Goal: Information Seeking & Learning: Learn about a topic

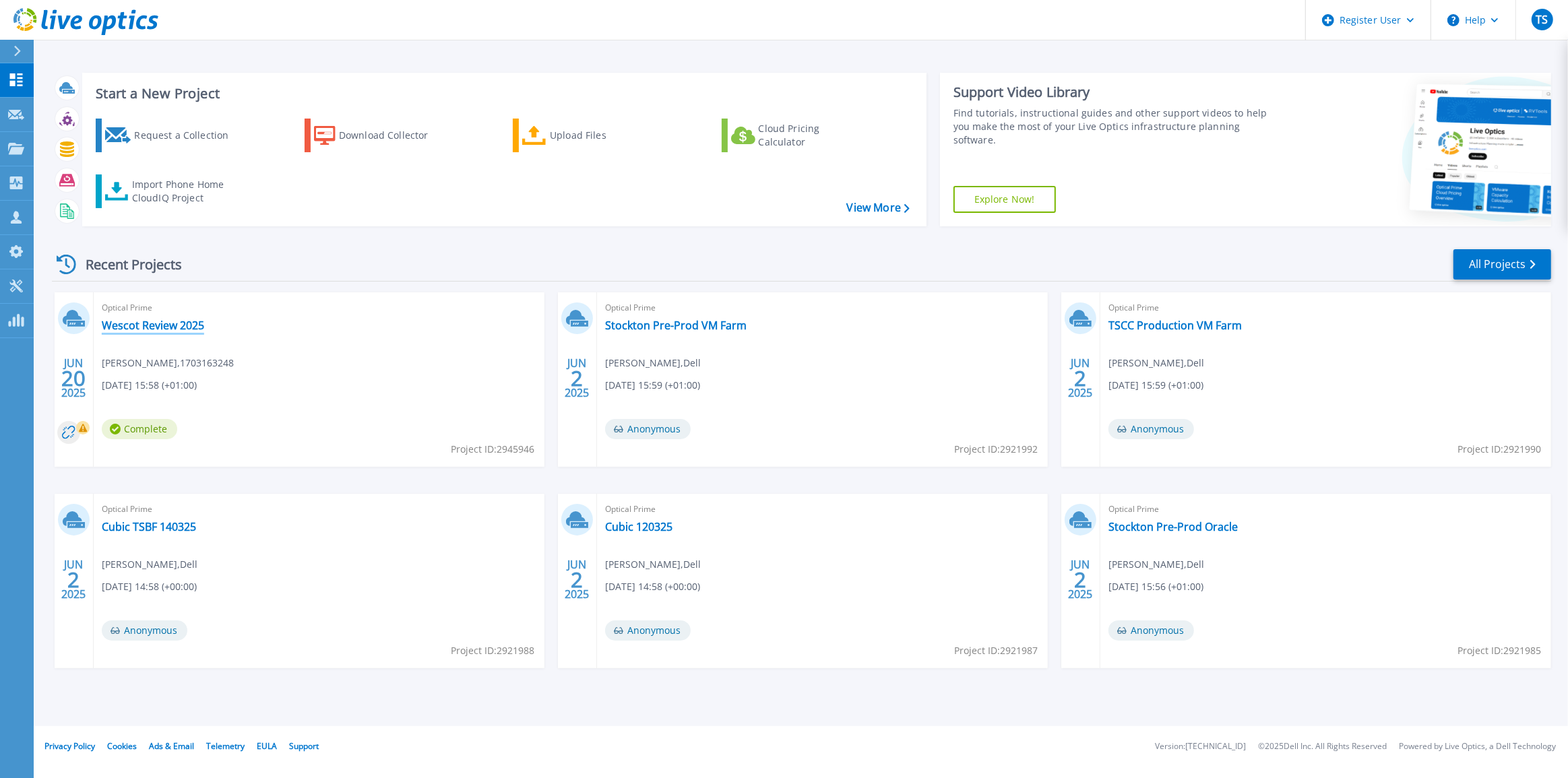
click at [175, 323] on link "Wescot Review 2025" at bounding box center [152, 325] width 103 height 13
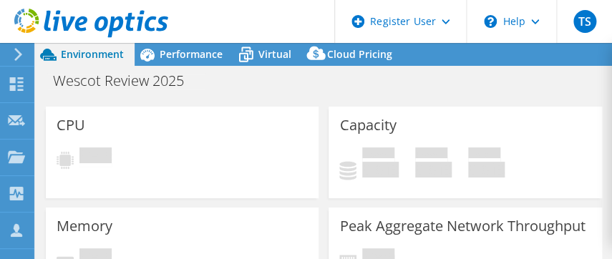
select select "EULondon"
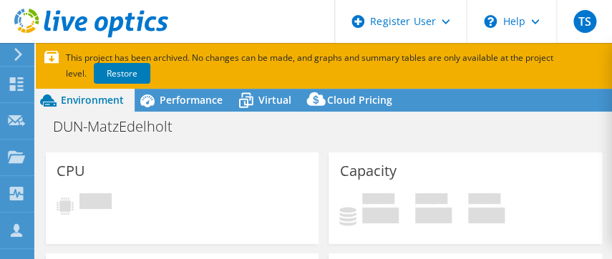
select select "USD"
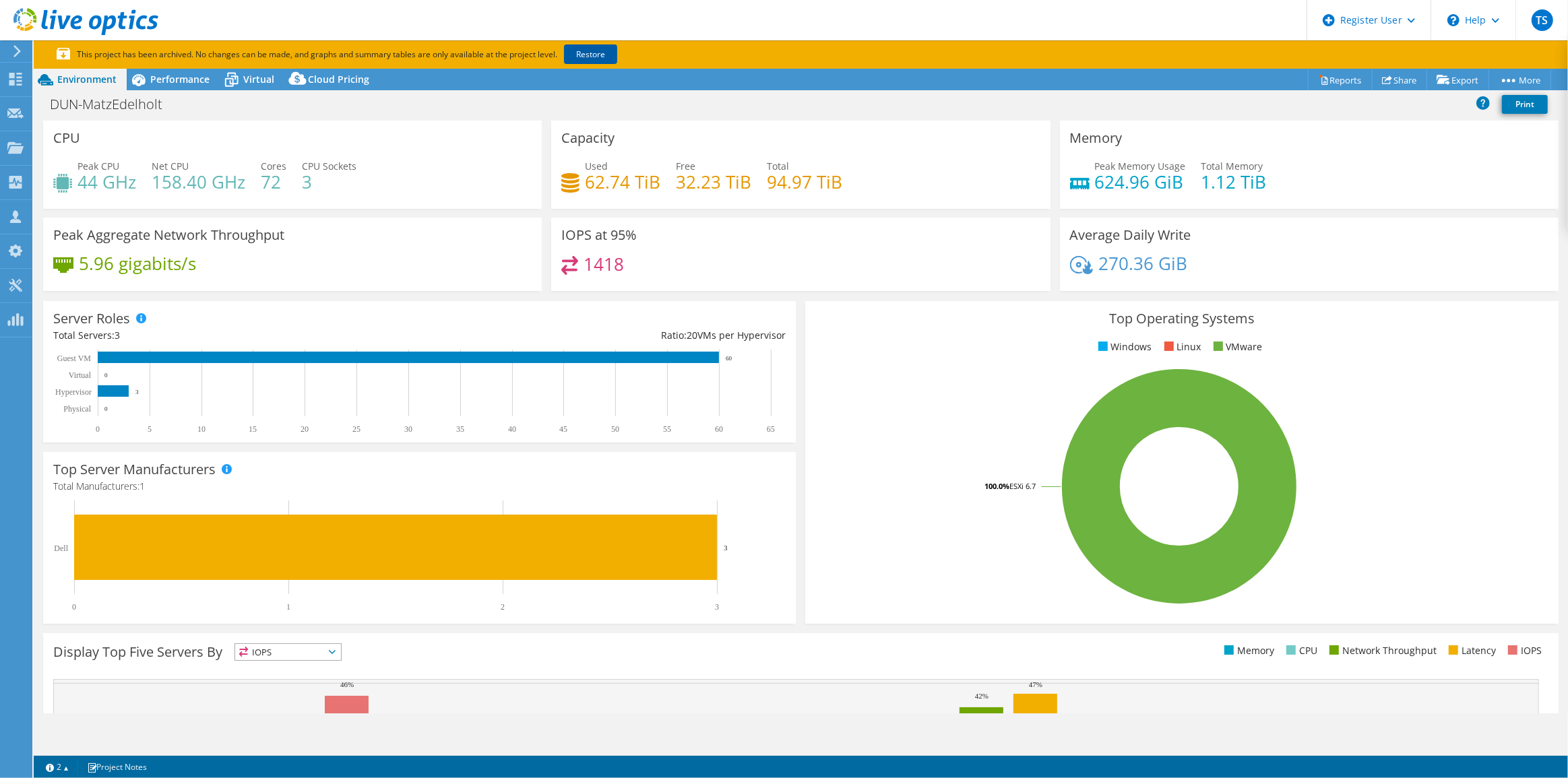
click at [576, 54] on link "Restore" at bounding box center [590, 54] width 54 height 20
click at [191, 82] on span "Performance" at bounding box center [180, 79] width 59 height 13
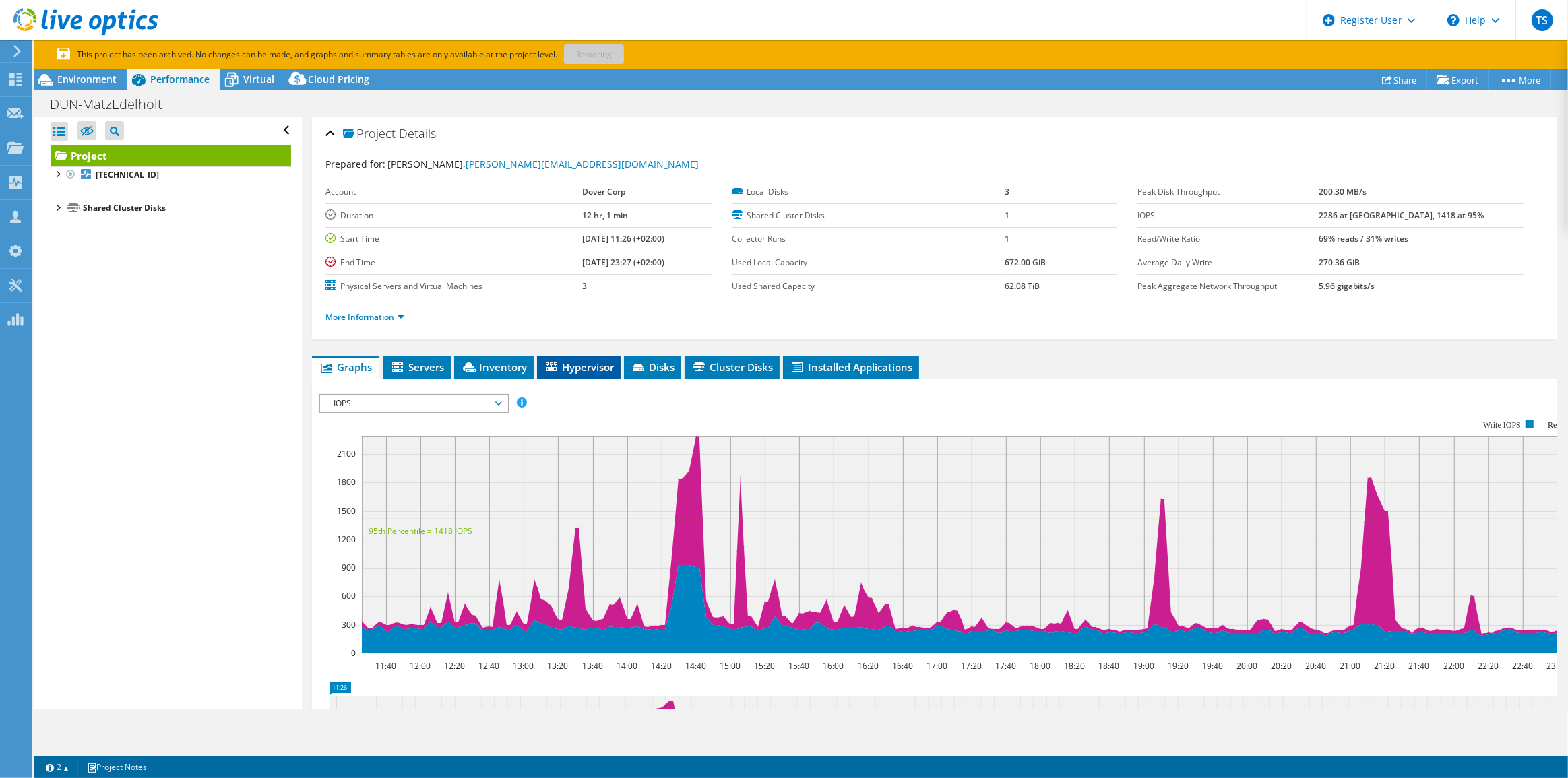
click at [576, 244] on span "Hypervisor" at bounding box center [578, 367] width 70 height 13
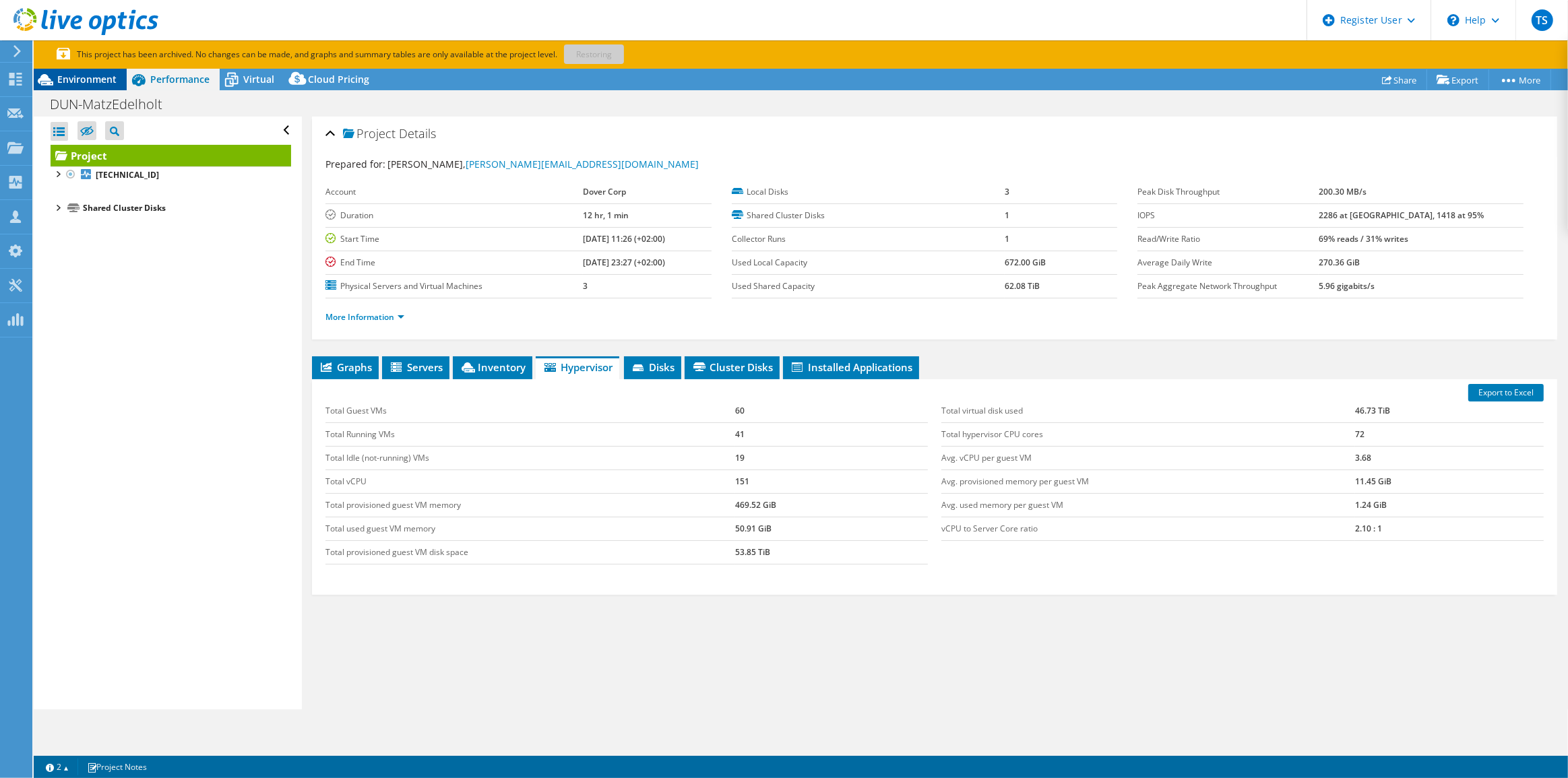
click at [84, 83] on span "Environment" at bounding box center [87, 79] width 59 height 13
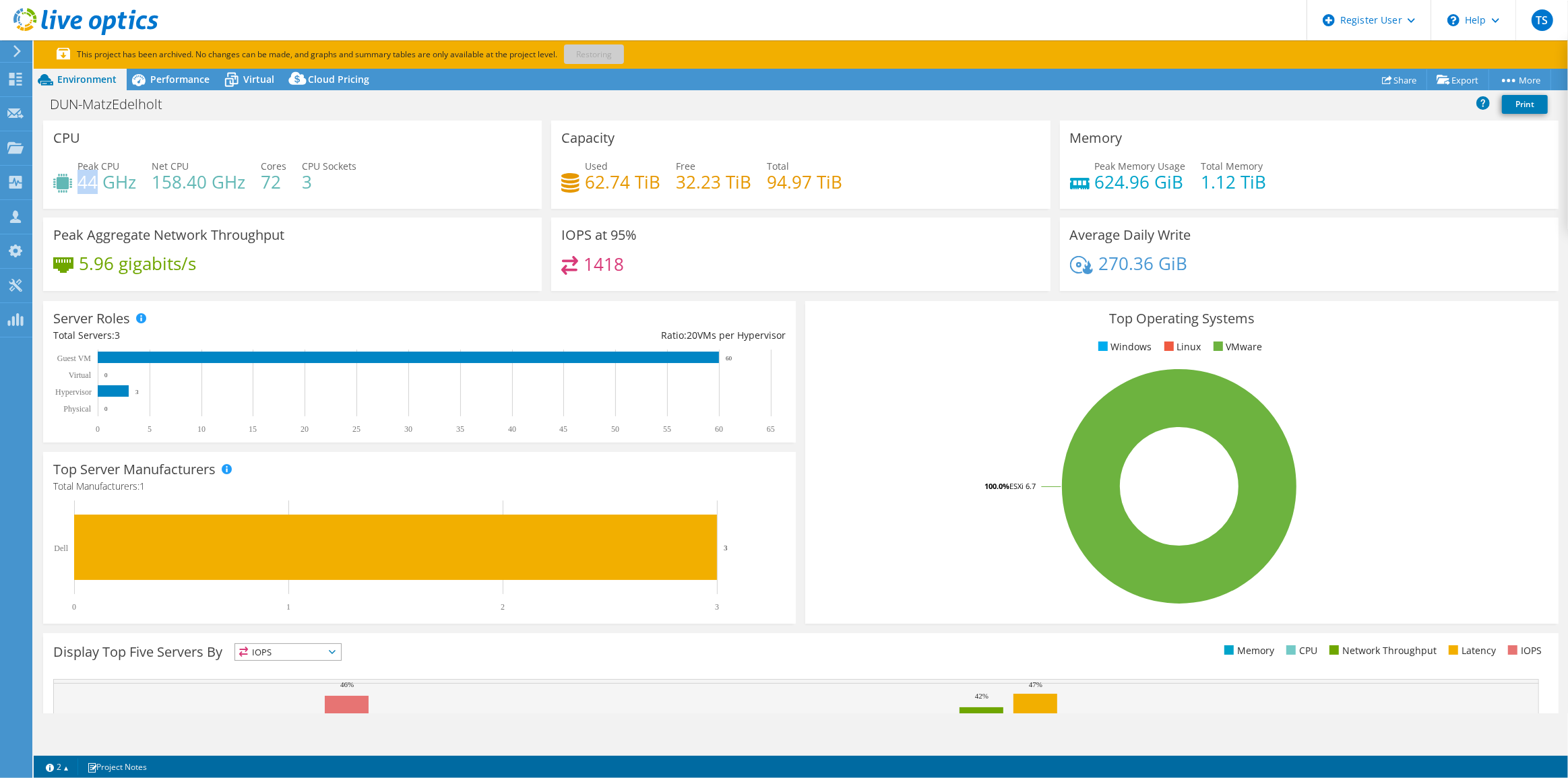
drag, startPoint x: 80, startPoint y: 182, endPoint x: 97, endPoint y: 184, distance: 17.1
click at [97, 184] on h4 "44 GHz" at bounding box center [106, 182] width 58 height 15
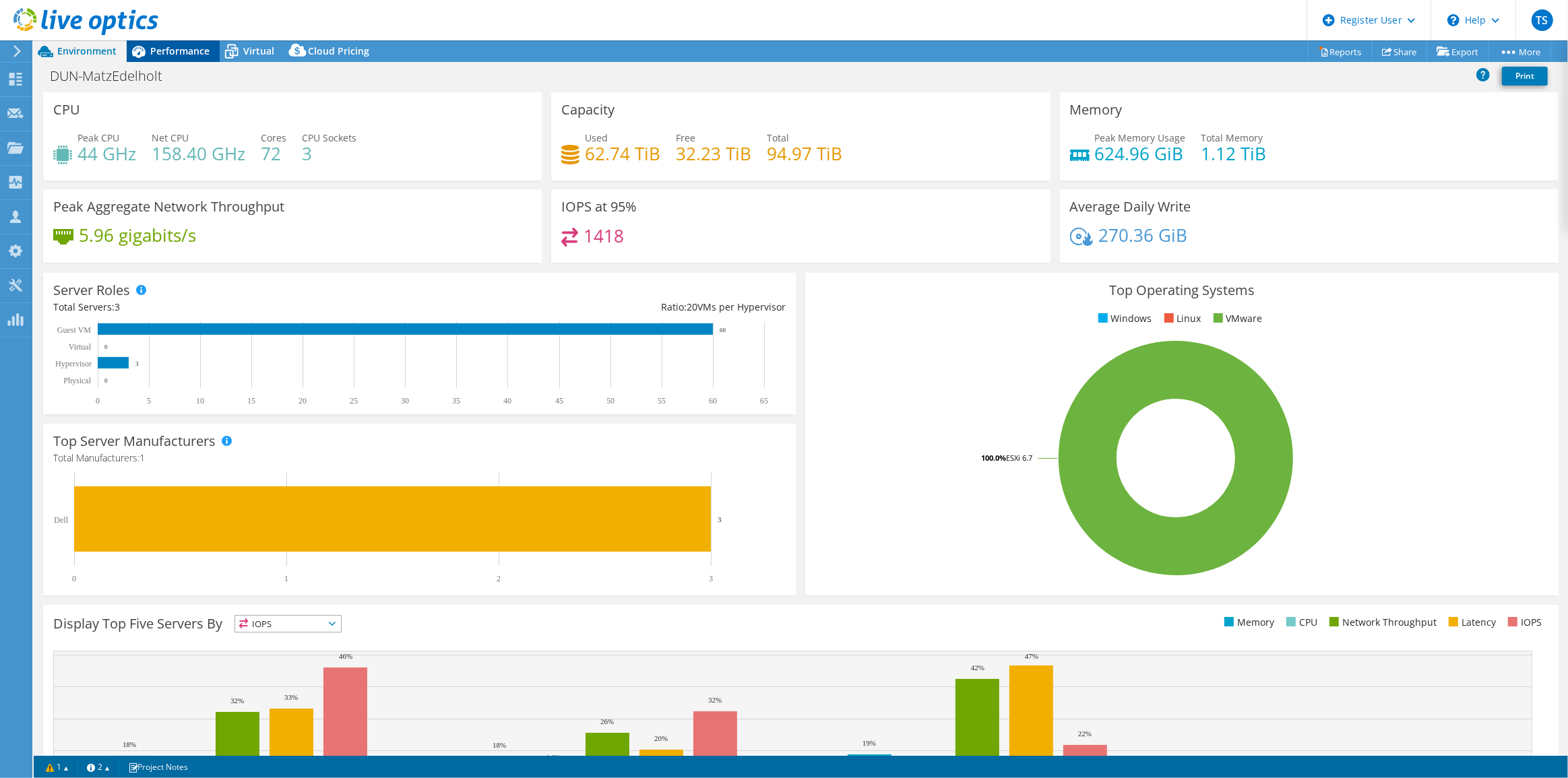
click at [166, 44] on span "Performance" at bounding box center [180, 51] width 59 height 13
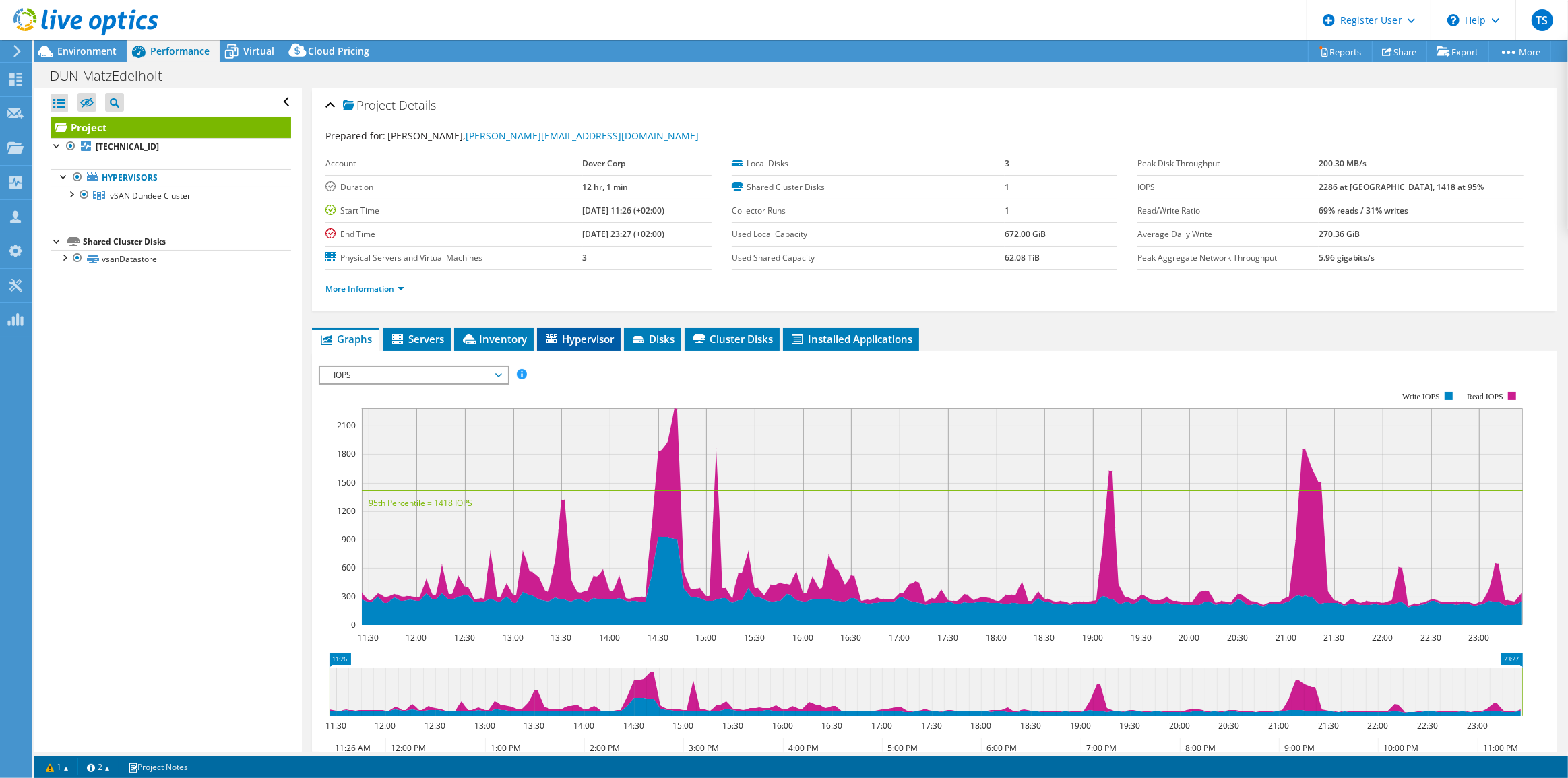
click at [594, 339] on span "Hypervisor" at bounding box center [578, 339] width 70 height 13
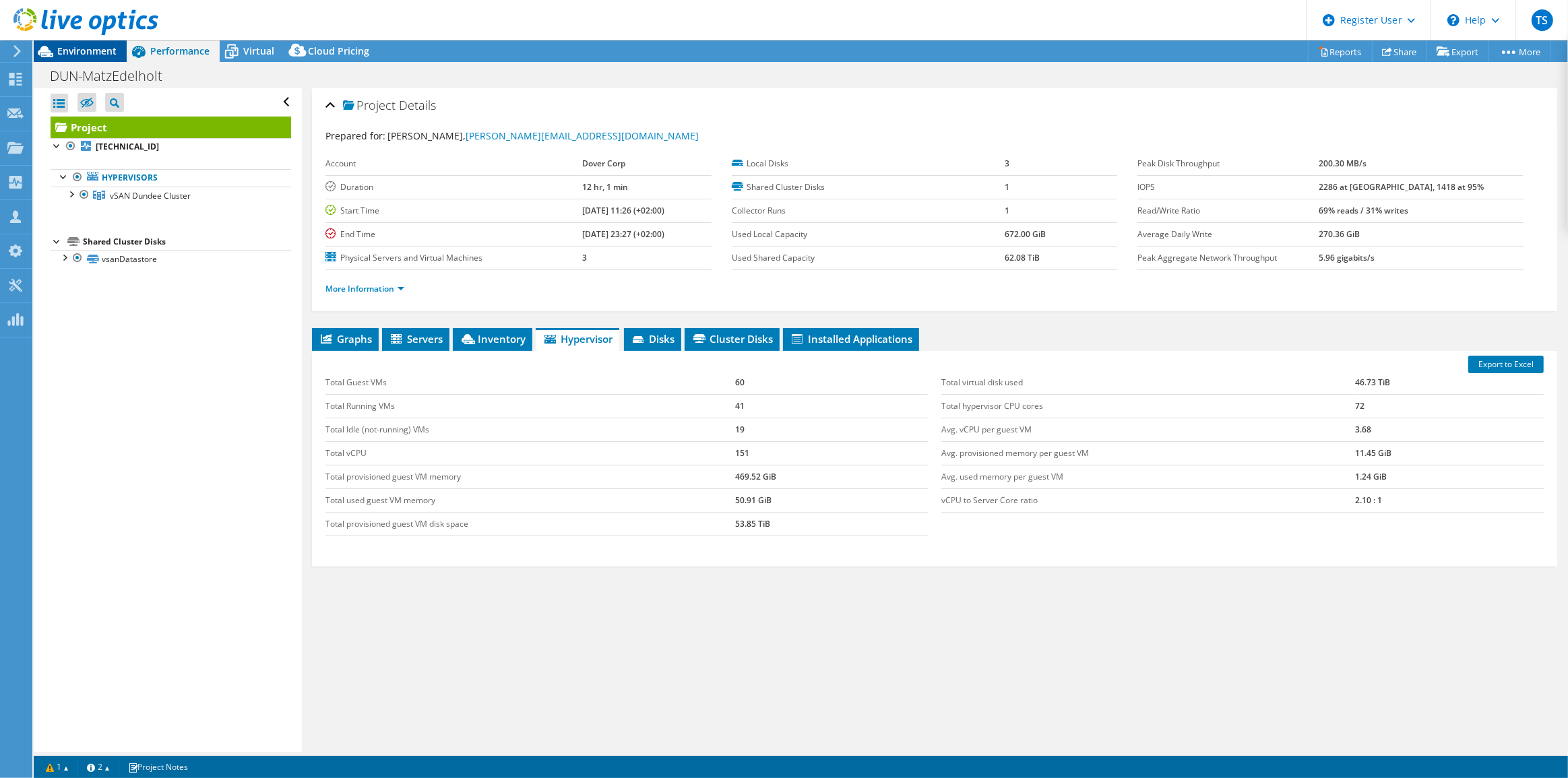
click at [96, 52] on span "Environment" at bounding box center [87, 51] width 59 height 13
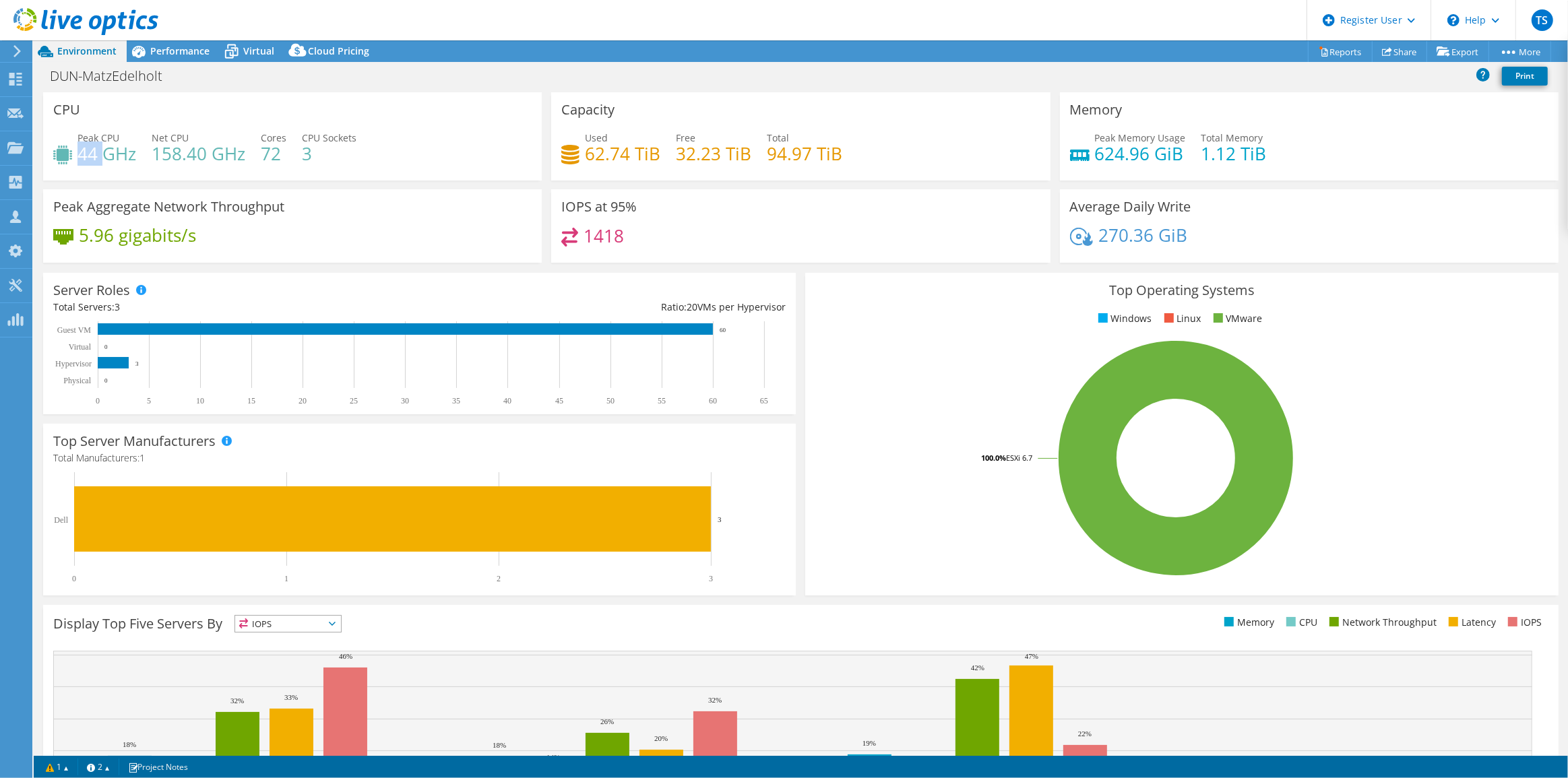
drag, startPoint x: 78, startPoint y: 152, endPoint x: 101, endPoint y: 153, distance: 23.0
click at [101, 153] on h4 "44 GHz" at bounding box center [106, 153] width 58 height 15
click at [175, 49] on span "Performance" at bounding box center [180, 51] width 59 height 13
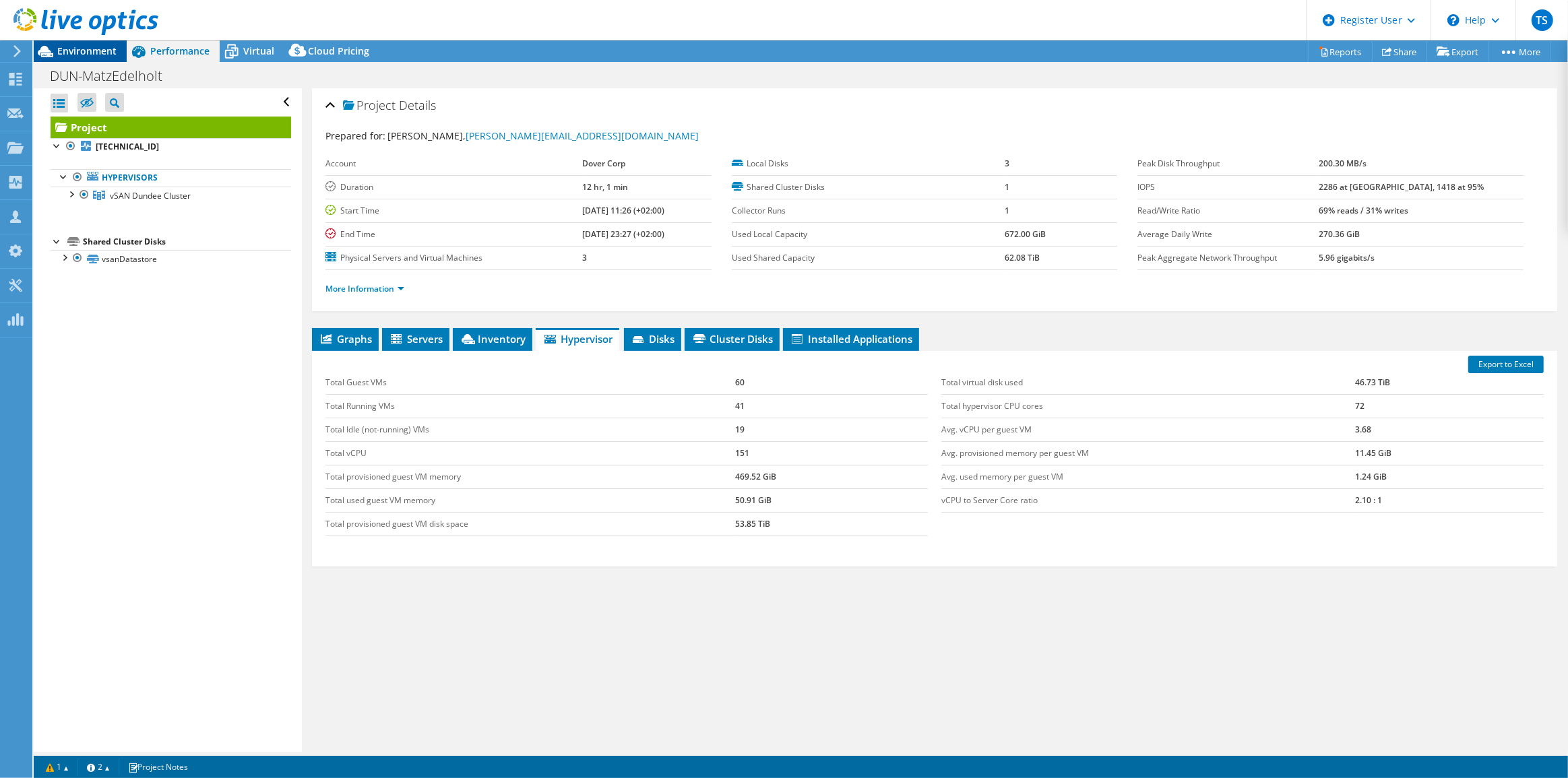
click at [96, 45] on span "Environment" at bounding box center [87, 51] width 59 height 13
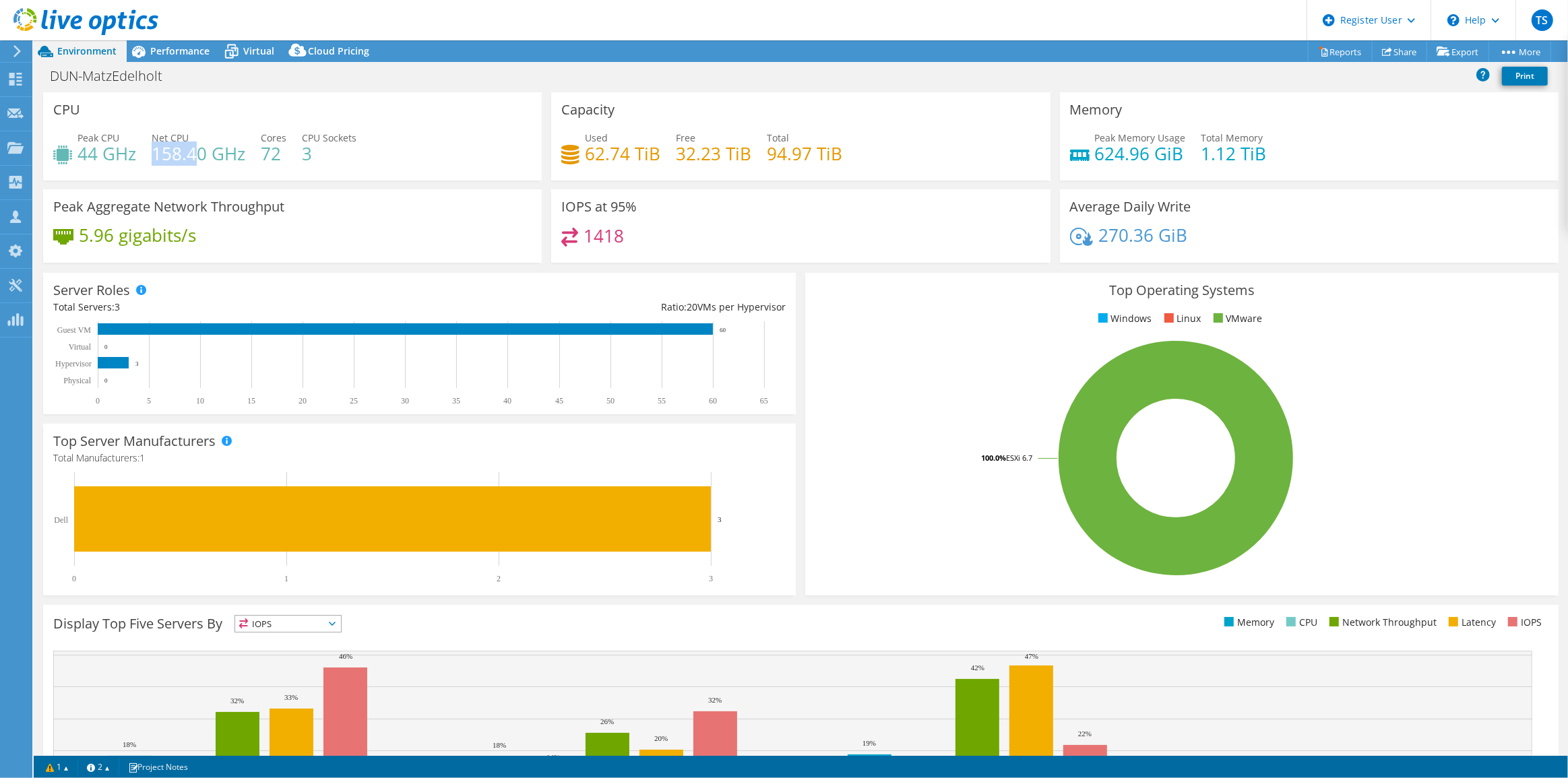
drag, startPoint x: 154, startPoint y: 153, endPoint x: 196, endPoint y: 156, distance: 42.1
click at [196, 156] on h4 "158.40 GHz" at bounding box center [198, 153] width 94 height 15
drag, startPoint x: 79, startPoint y: 153, endPoint x: 139, endPoint y: 160, distance: 60.4
click at [139, 160] on div "Peak CPU 44 GHz Net CPU 158.40 GHz Cores 72 CPU Sockets 3" at bounding box center [293, 152] width 479 height 44
click at [177, 42] on div "Performance" at bounding box center [173, 51] width 93 height 22
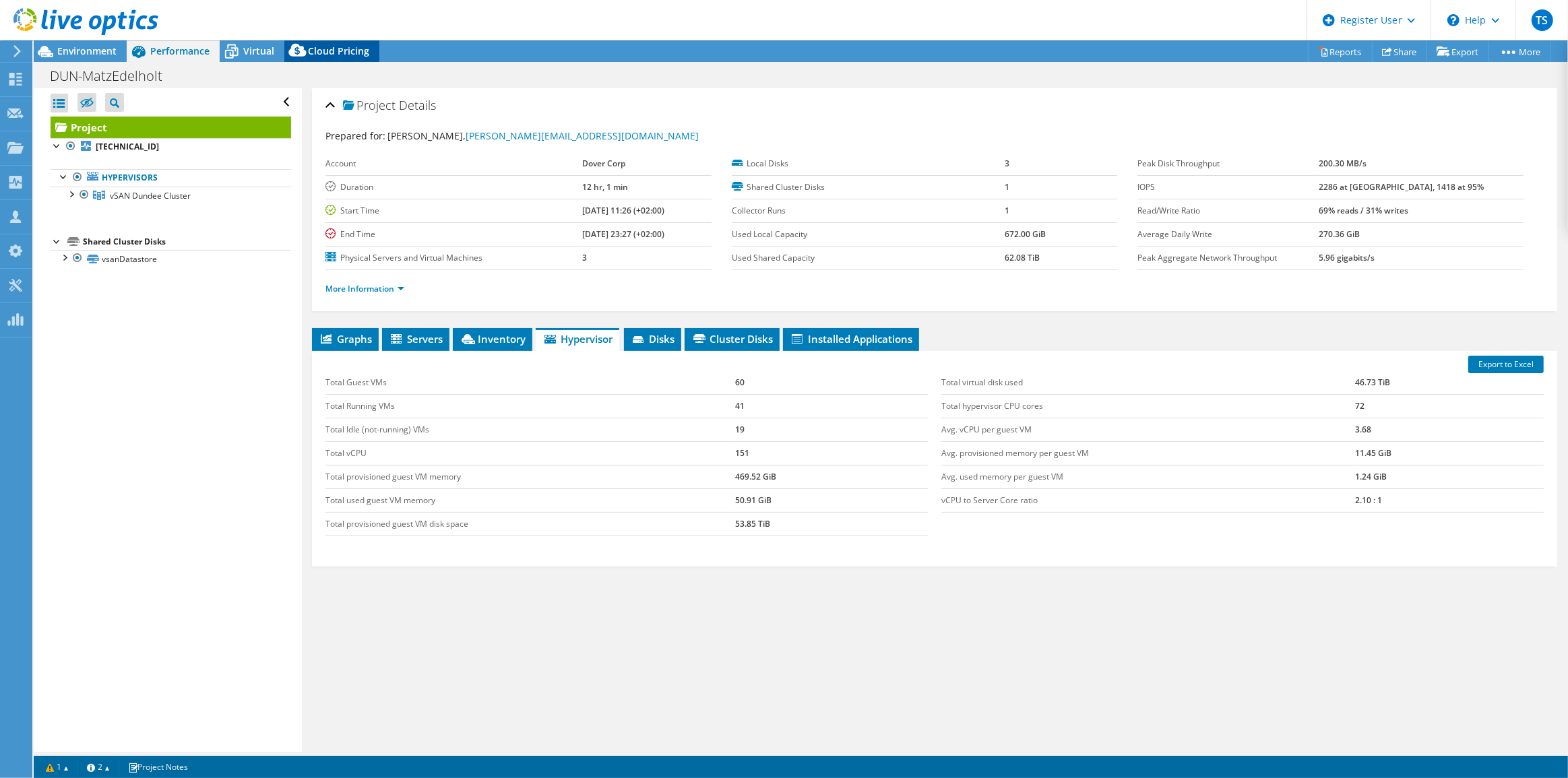
click at [339, 54] on span "Cloud Pricing" at bounding box center [338, 51] width 61 height 13
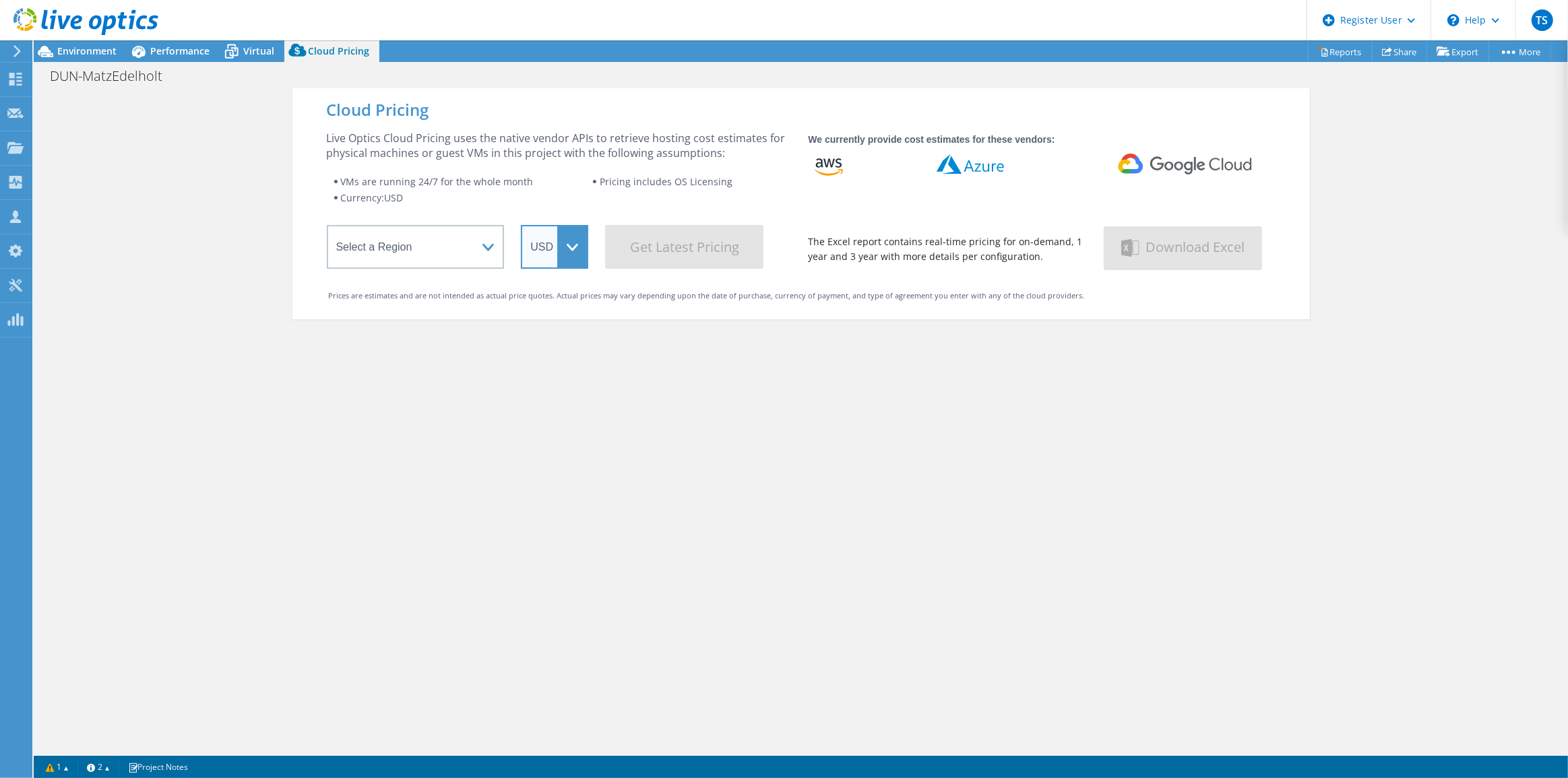
click at [573, 246] on select "ARS AUD BRL CAD CHF CLP CNY DKK EUR GBP HKD HUF INR JPY MXN MYR NOK NZD PEN SEK…" at bounding box center [555, 246] width 68 height 44
select select "GBP"
click at [521, 225] on select "ARS AUD BRL CAD CHF CLP CNY DKK EUR GBP HKD HUF INR JPY MXN MYR NOK NZD PEN SEK…" at bounding box center [555, 246] width 68 height 44
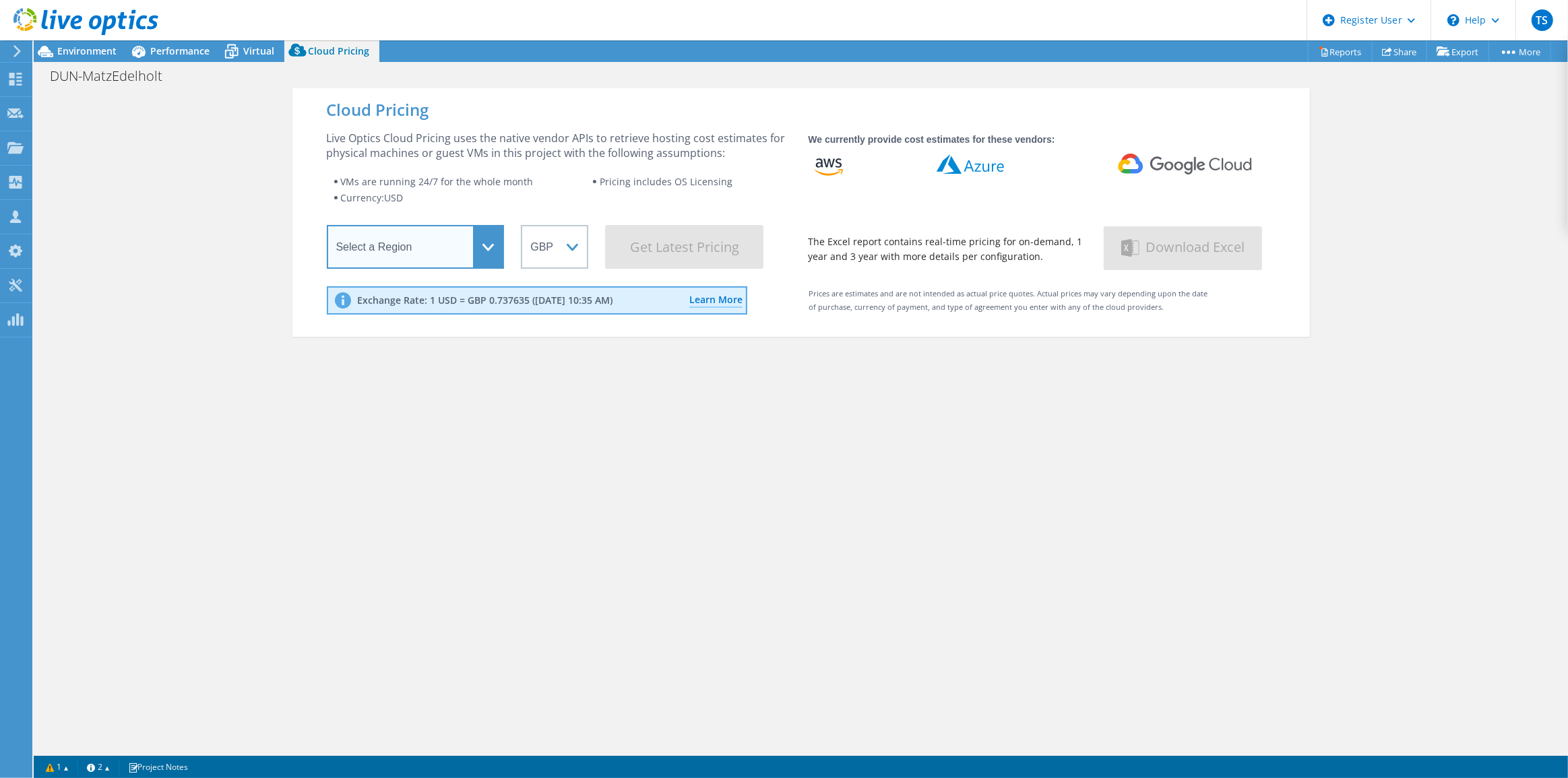
click at [492, 246] on select "Select a Region Asia Pacific (Hong Kong) Asia Pacific (Mumbai) Asia Pacific (Se…" at bounding box center [415, 246] width 178 height 44
select select "EULondon"
click at [326, 228] on select "Select a Region Asia Pacific (Hong Kong) Asia Pacific (Mumbai) Asia Pacific (Se…" at bounding box center [415, 246] width 178 height 44
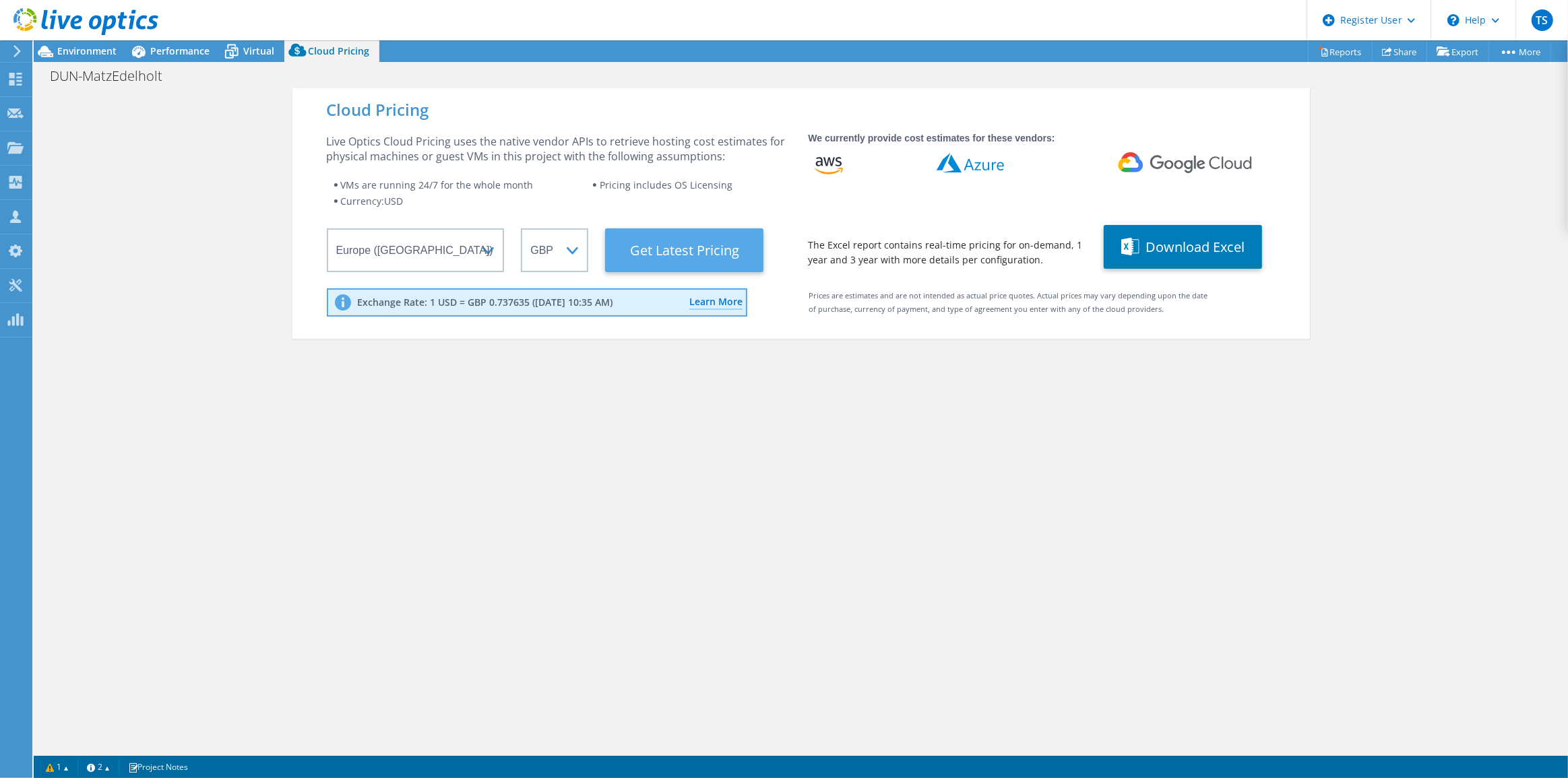
click at [694, 252] on Latest "Get Latest Pricing" at bounding box center [684, 250] width 158 height 44
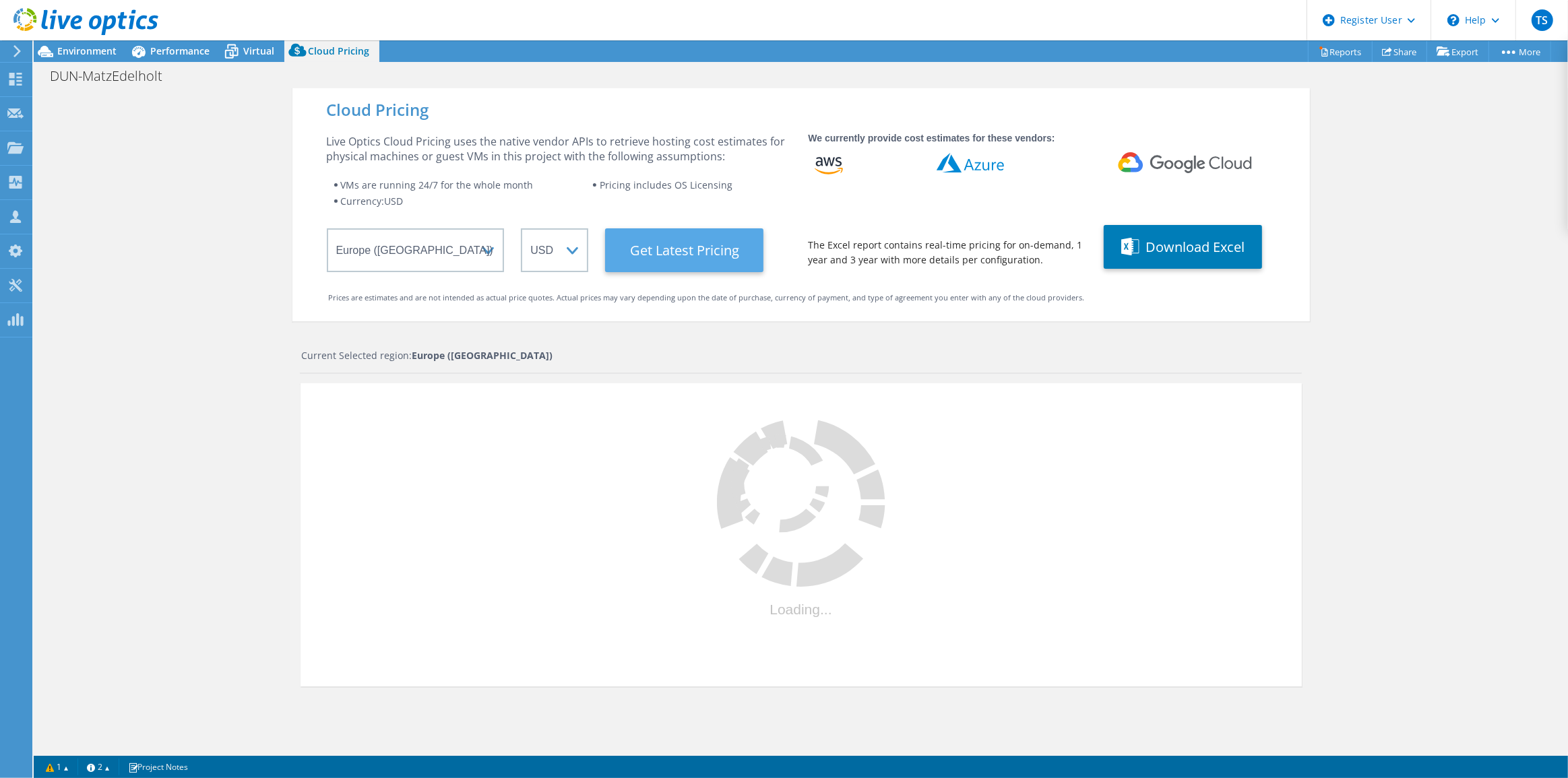
select select "GBP"
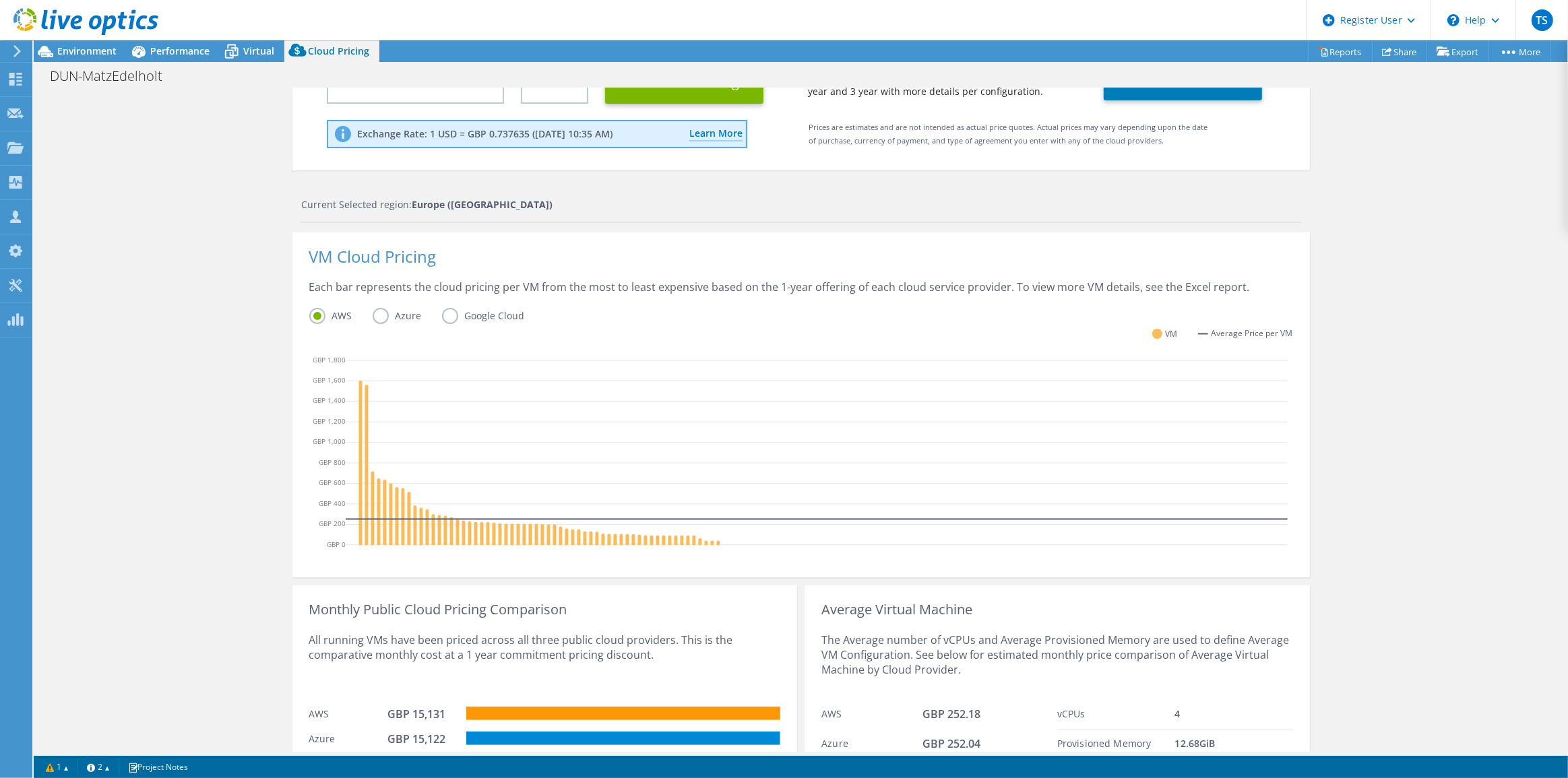
scroll to position [252, 0]
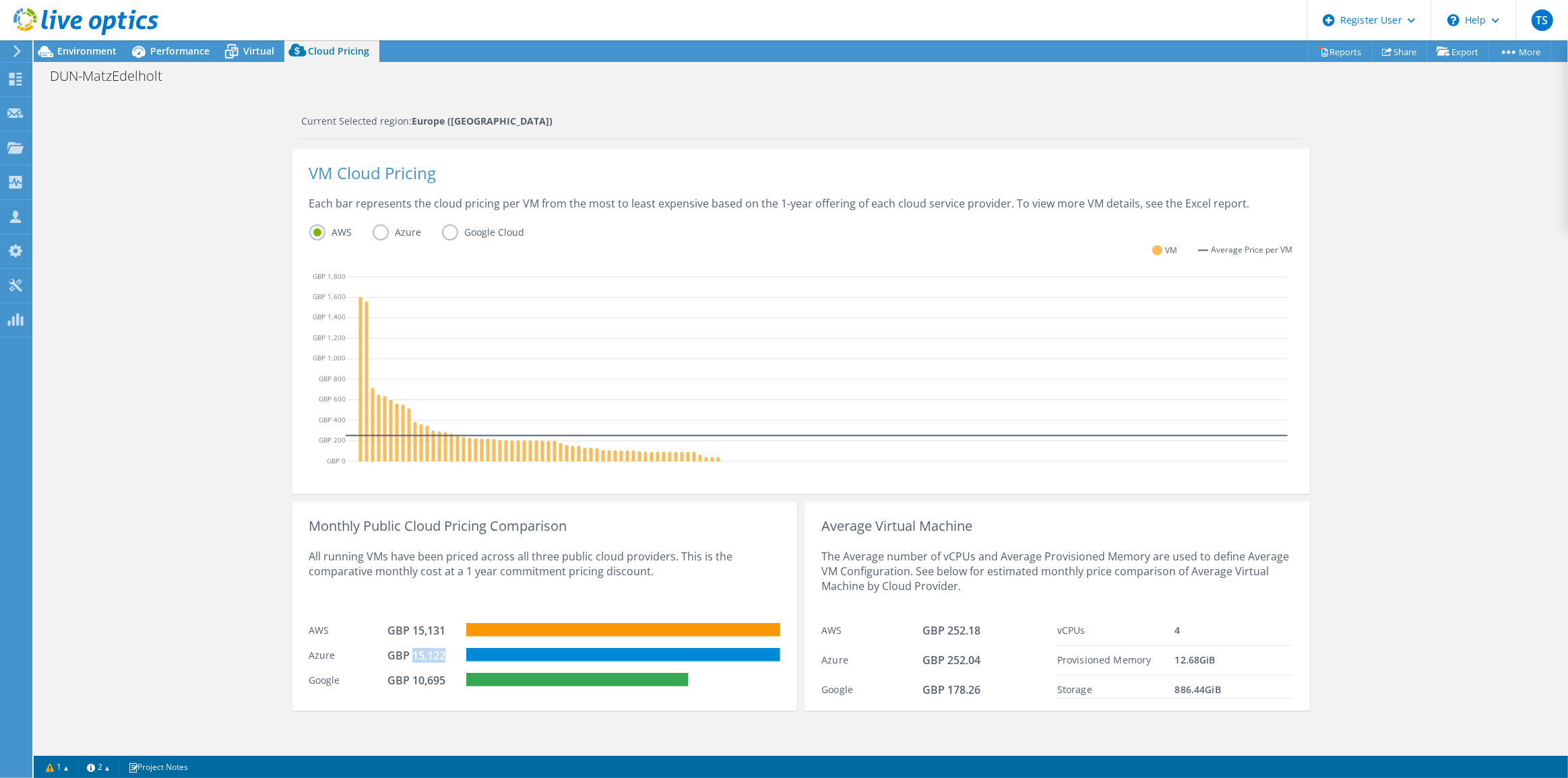
drag, startPoint x: 405, startPoint y: 653, endPoint x: 442, endPoint y: 657, distance: 37.2
click at [442, 657] on div "GBP 15,122" at bounding box center [421, 656] width 68 height 15
drag, startPoint x: 372, startPoint y: 569, endPoint x: 412, endPoint y: 571, distance: 40.0
click at [412, 571] on div "All running VMs have been priced across all three public cloud providers. This …" at bounding box center [545, 575] width 471 height 83
drag, startPoint x: 459, startPoint y: 566, endPoint x: 563, endPoint y: 562, distance: 104.1
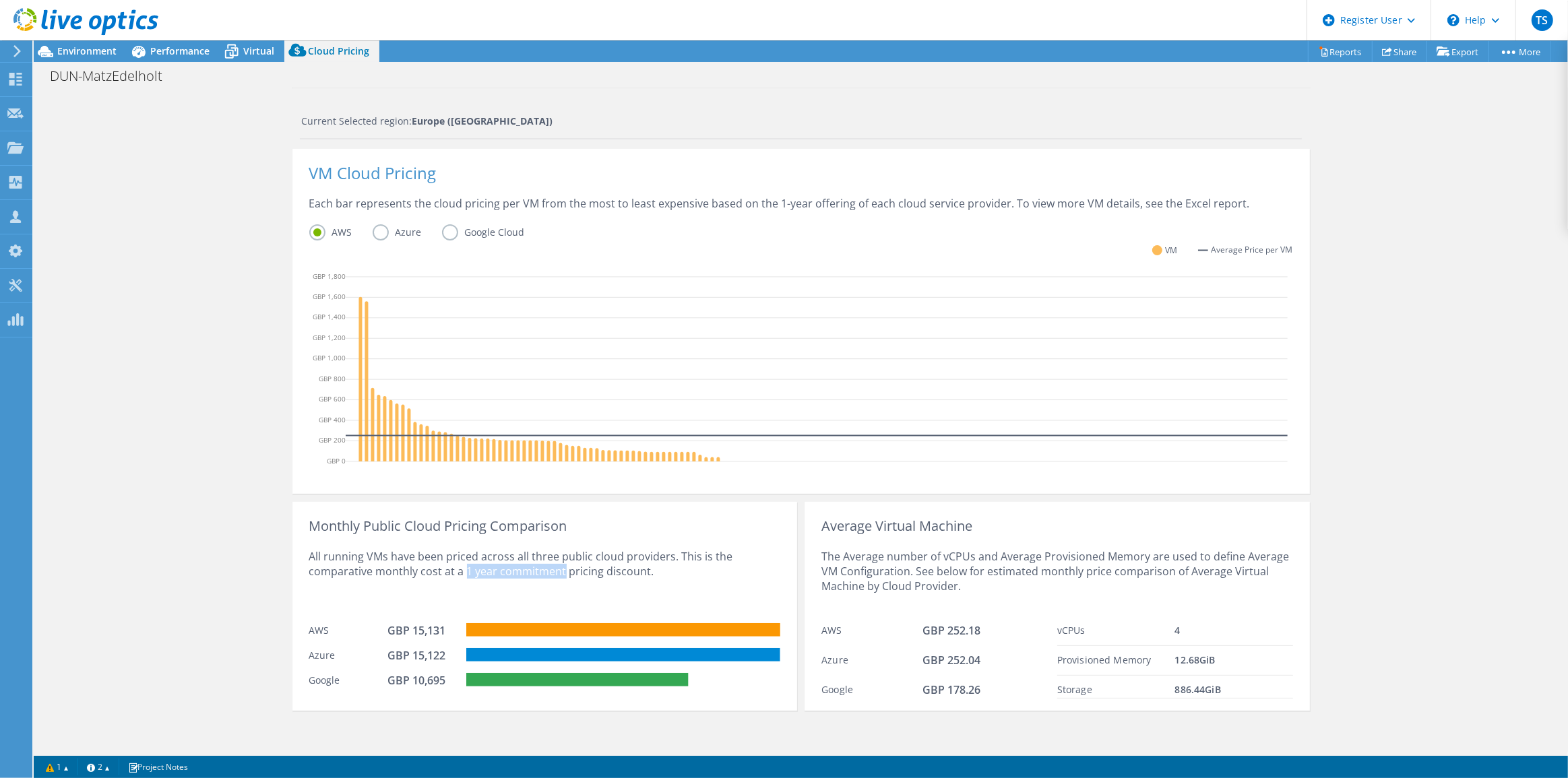
click at [559, 565] on div "All running VMs have been priced across all three public cloud providers. This …" at bounding box center [545, 575] width 471 height 83
